Goal: Information Seeking & Learning: Learn about a topic

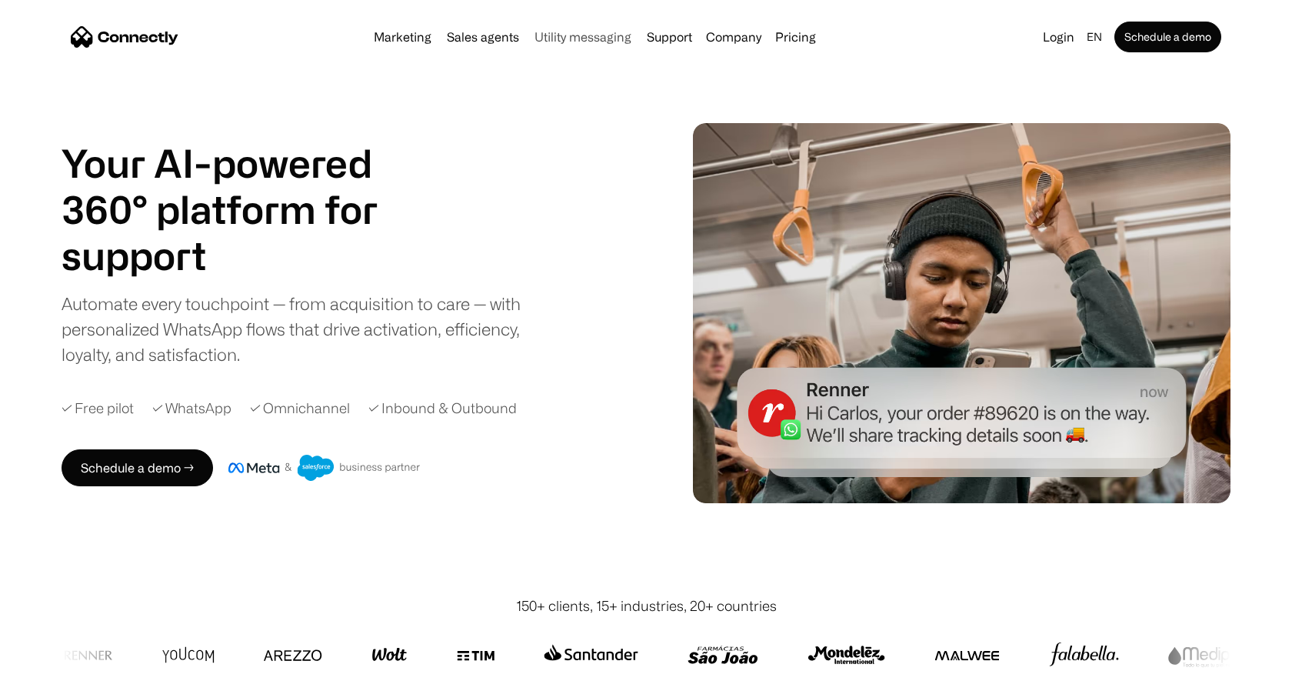
click at [592, 39] on link "Utility messaging" at bounding box center [582, 37] width 109 height 12
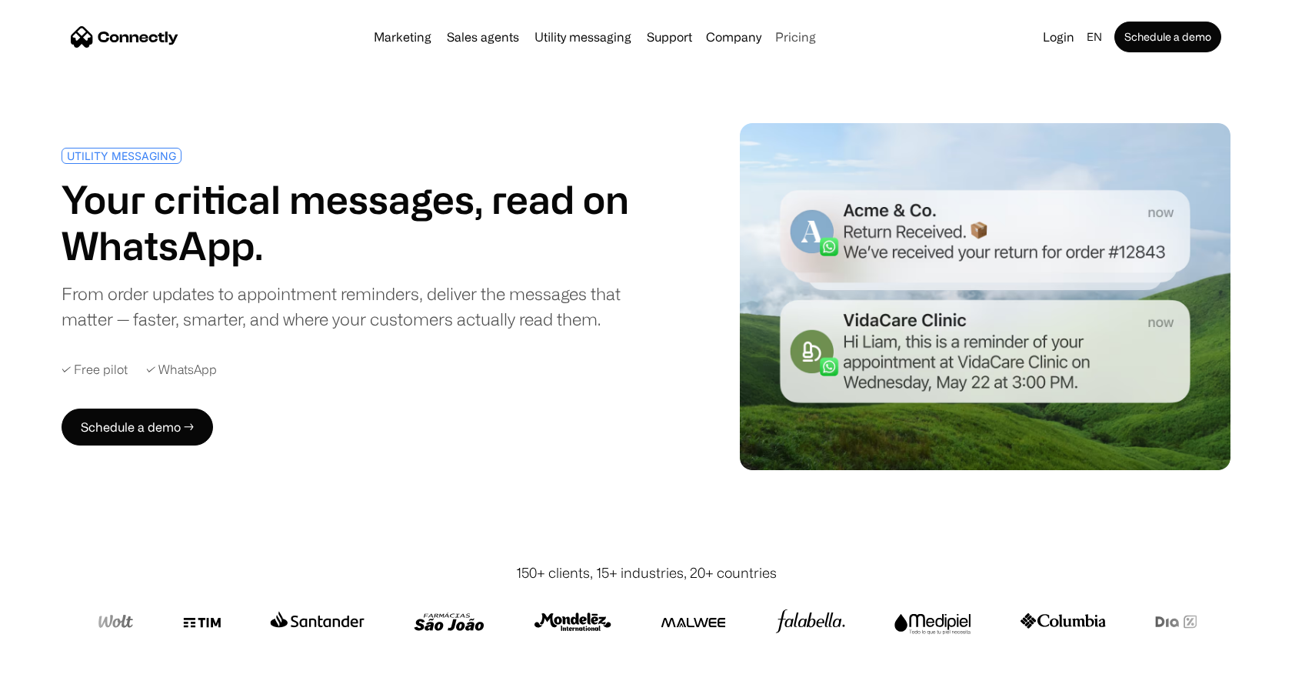
click at [791, 36] on link "Pricing" at bounding box center [795, 37] width 53 height 12
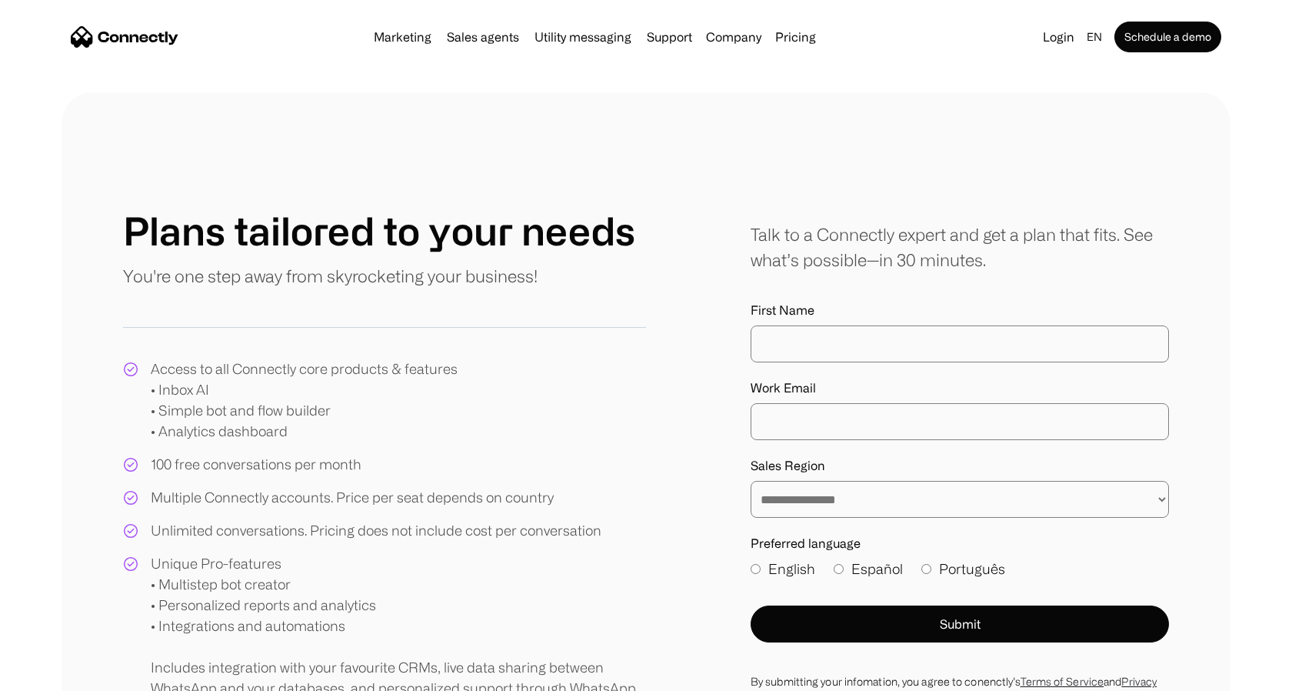
click at [108, 42] on img "home" at bounding box center [125, 37] width 108 height 22
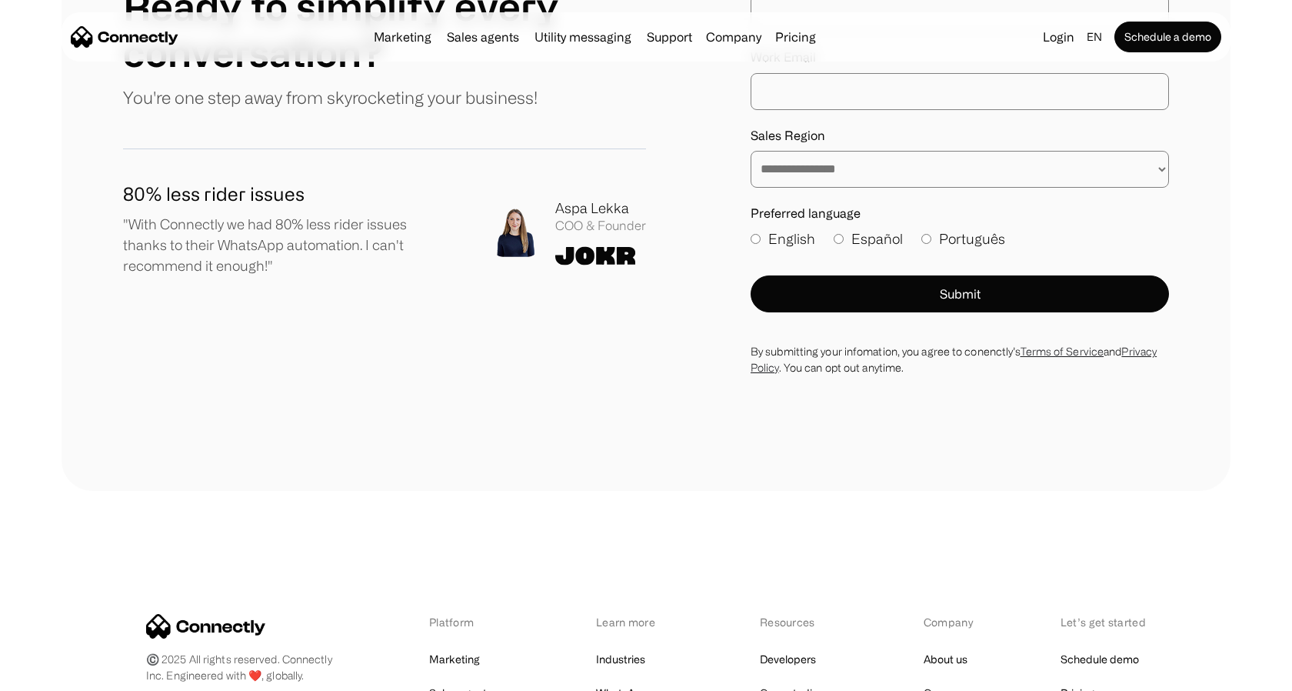
scroll to position [8536, 0]
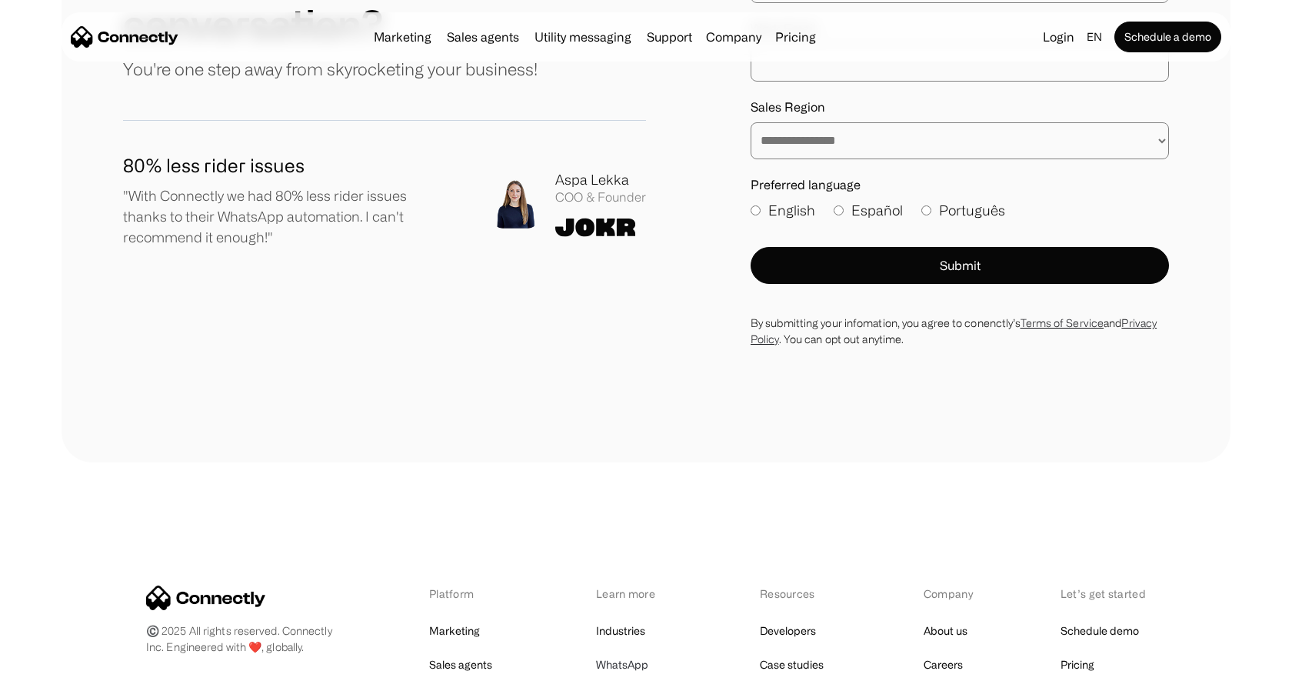
click at [629, 654] on link "WhatsApp" at bounding box center [622, 665] width 52 height 22
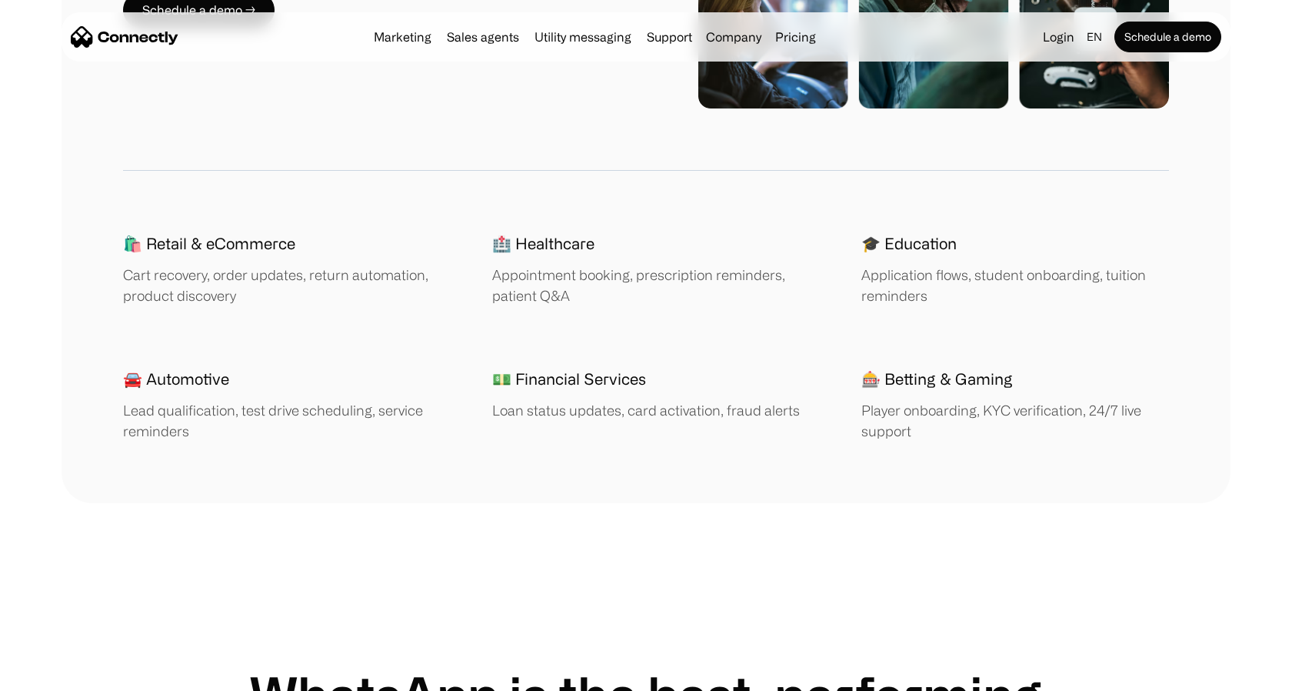
scroll to position [2294, 0]
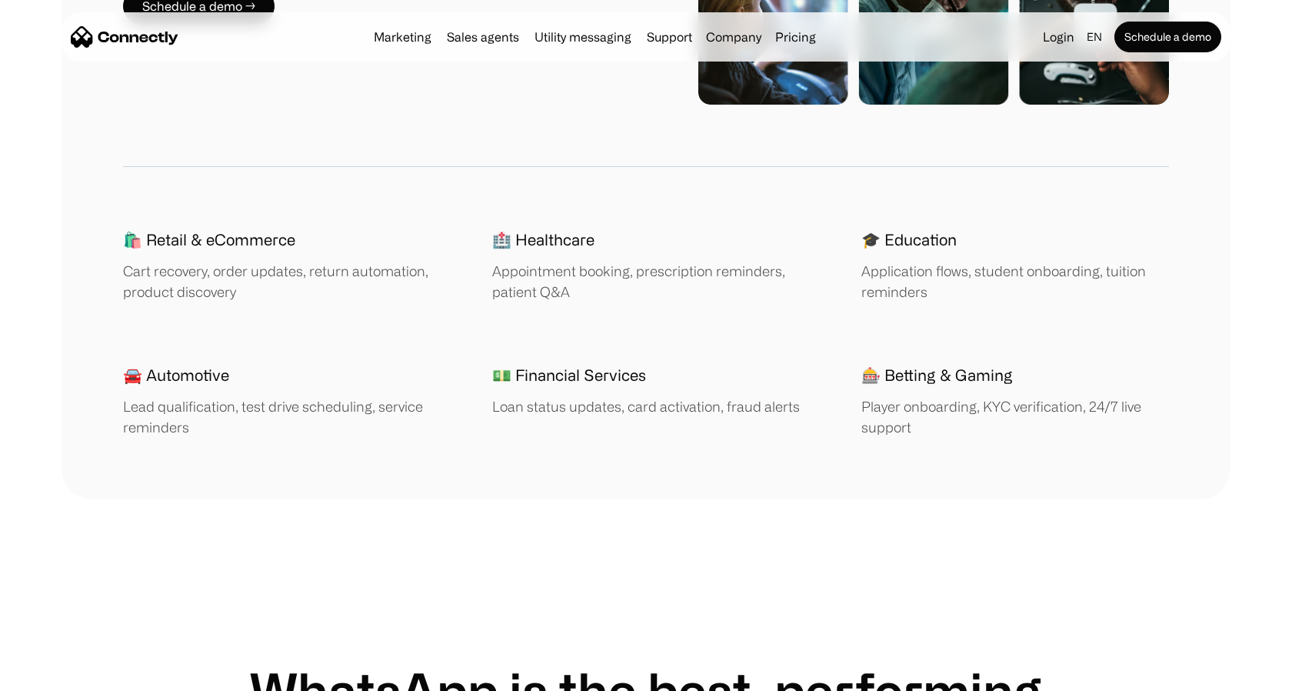
click at [885, 242] on h1 "🎓 Education" at bounding box center [908, 239] width 95 height 23
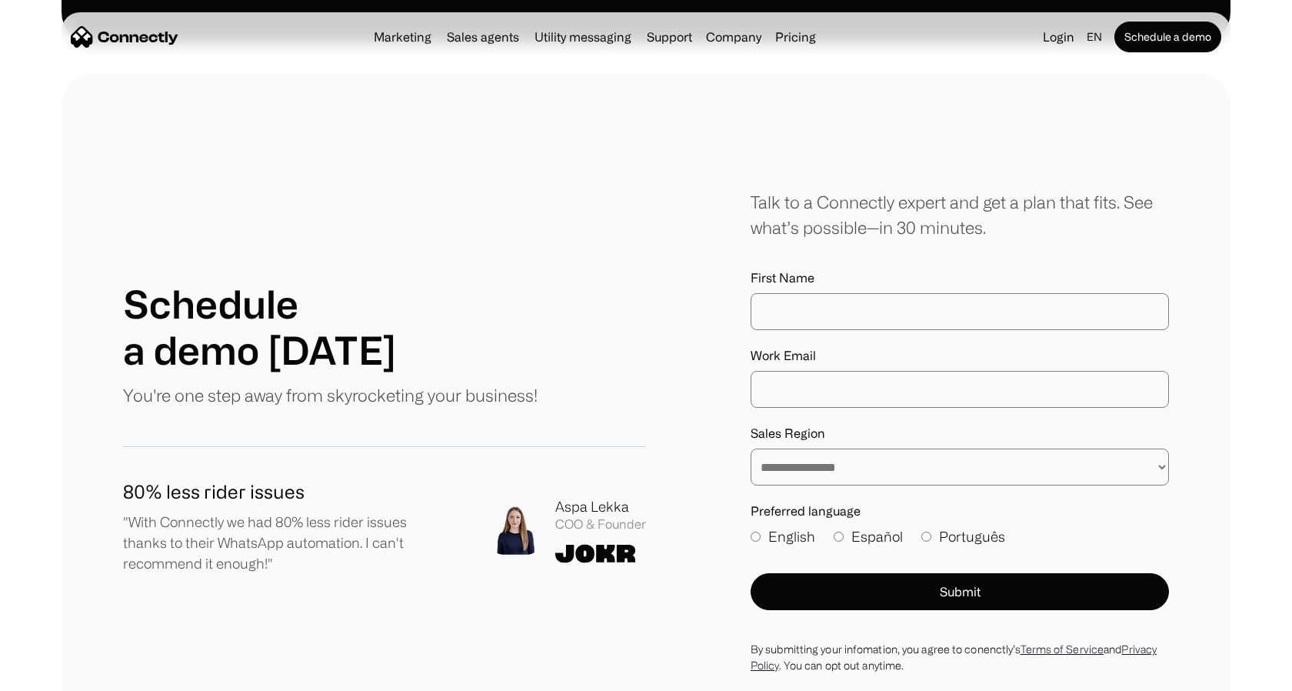
scroll to position [4451, 0]
